Goal: Navigation & Orientation: Find specific page/section

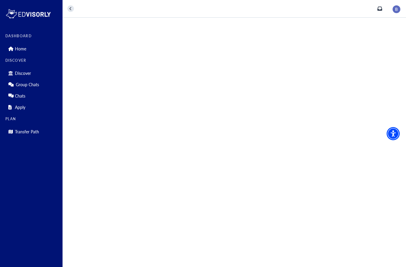
click at [71, 10] on icon "home" at bounding box center [70, 8] width 2 height 3
click at [21, 50] on p "Home" at bounding box center [20, 48] width 11 height 5
